Goal: Information Seeking & Learning: Check status

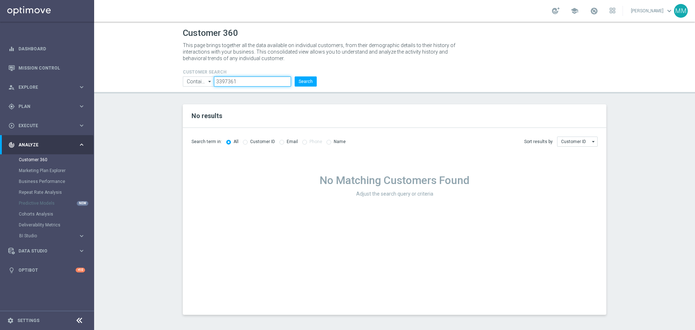
click at [255, 81] on input "3397361" at bounding box center [252, 81] width 77 height 10
paste input "31072"
type input "3331072"
drag, startPoint x: 316, startPoint y: 83, endPoint x: 249, endPoint y: 74, distance: 67.9
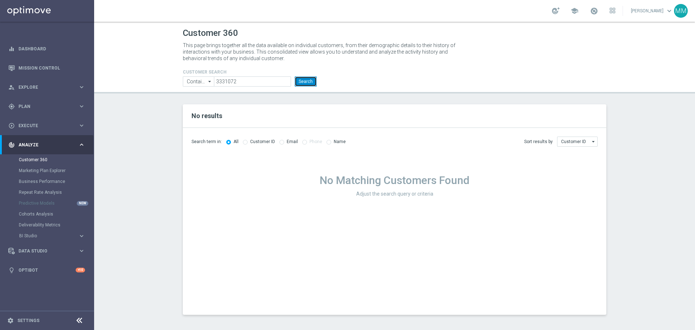
click at [316, 83] on button "Search" at bounding box center [306, 81] width 22 height 10
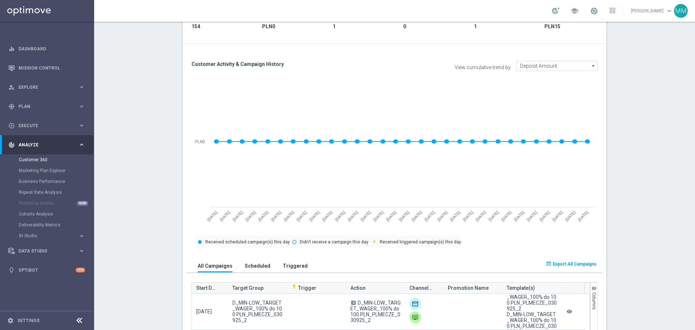
scroll to position [72, 0]
